Goal: Information Seeking & Learning: Learn about a topic

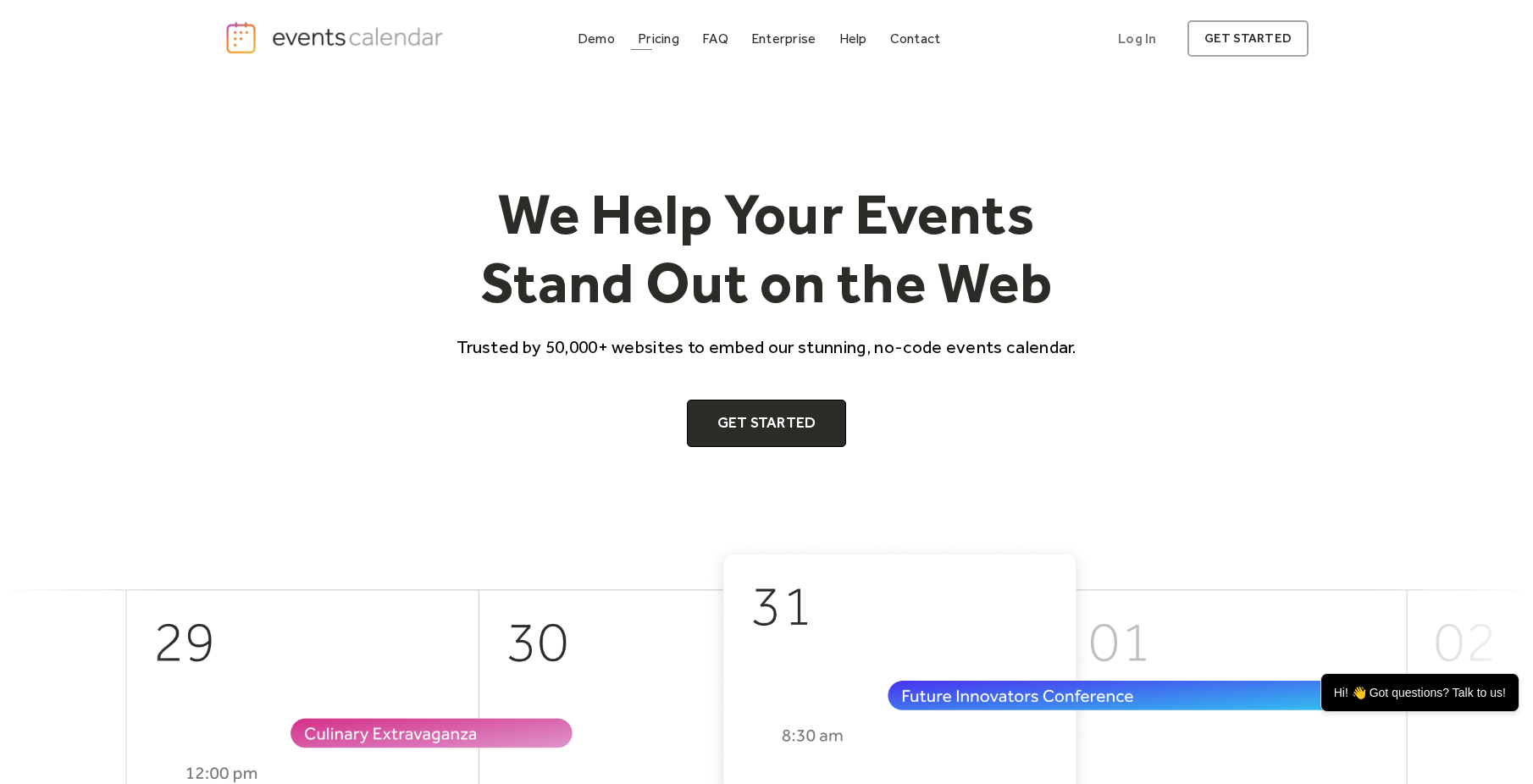
click at [648, 36] on div "Pricing" at bounding box center [658, 38] width 42 height 9
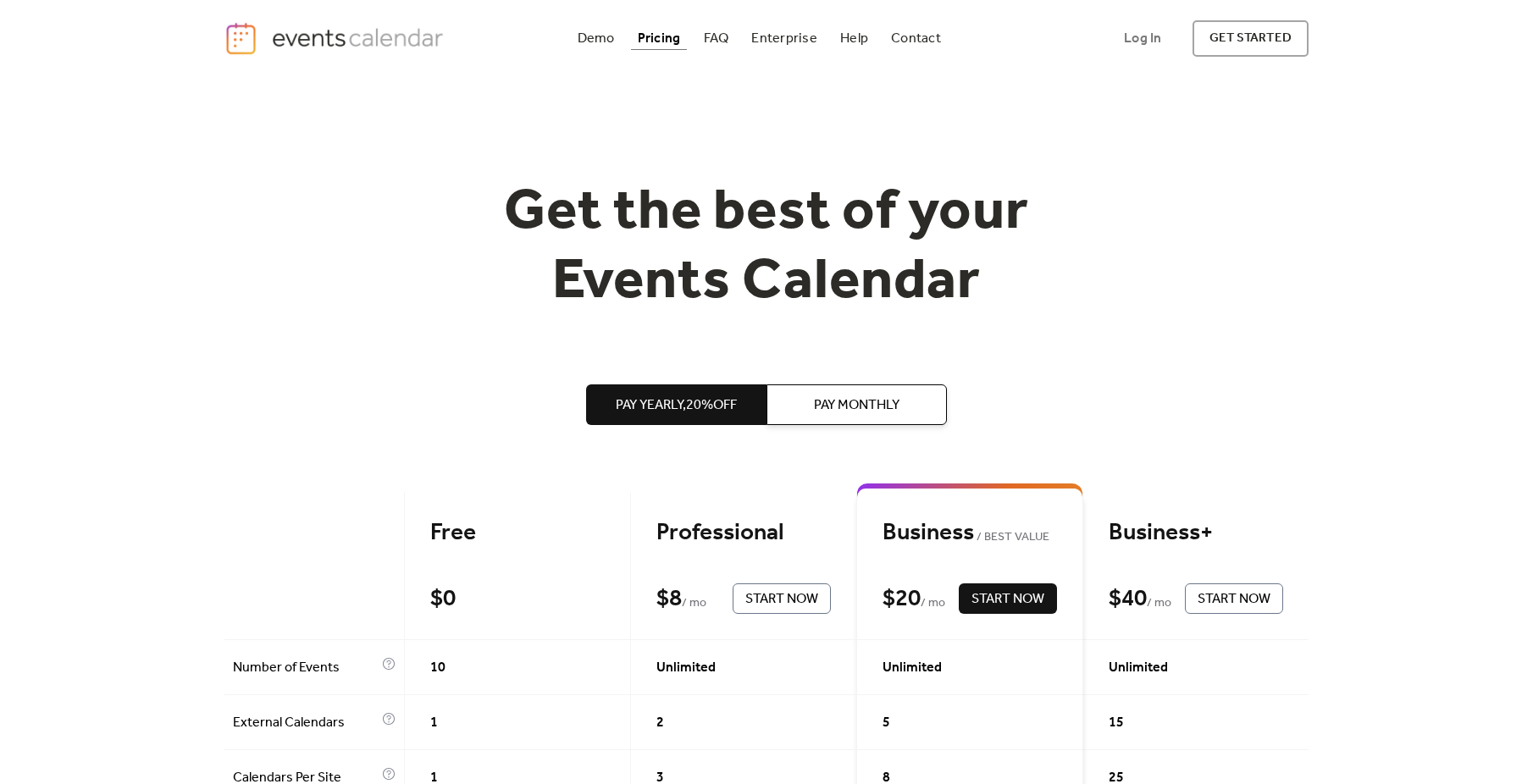
click at [565, 47] on div "Demo Pricing FAQ Enterprise Help Contact Log In Get Started Log In get started" at bounding box center [767, 38] width 1084 height 36
click at [591, 42] on div "Demo" at bounding box center [596, 38] width 37 height 9
